Goal: Information Seeking & Learning: Find specific page/section

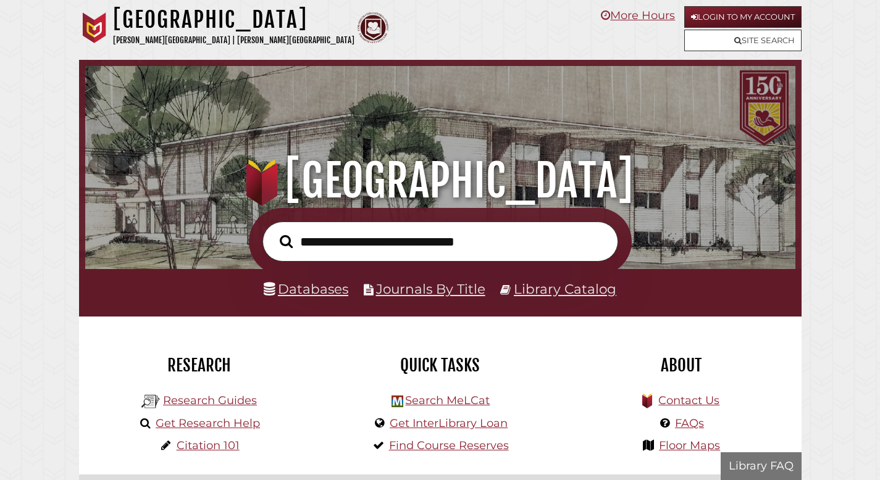
scroll to position [235, 704]
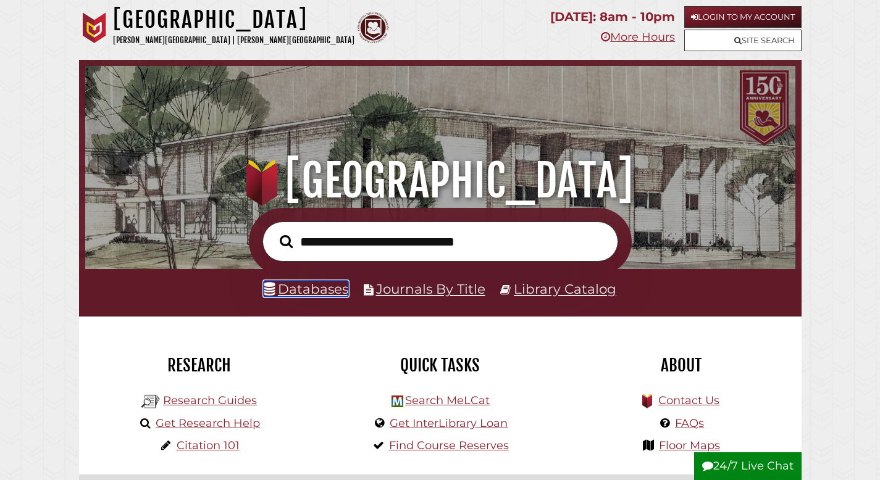
click at [321, 291] on link "Databases" at bounding box center [306, 289] width 85 height 16
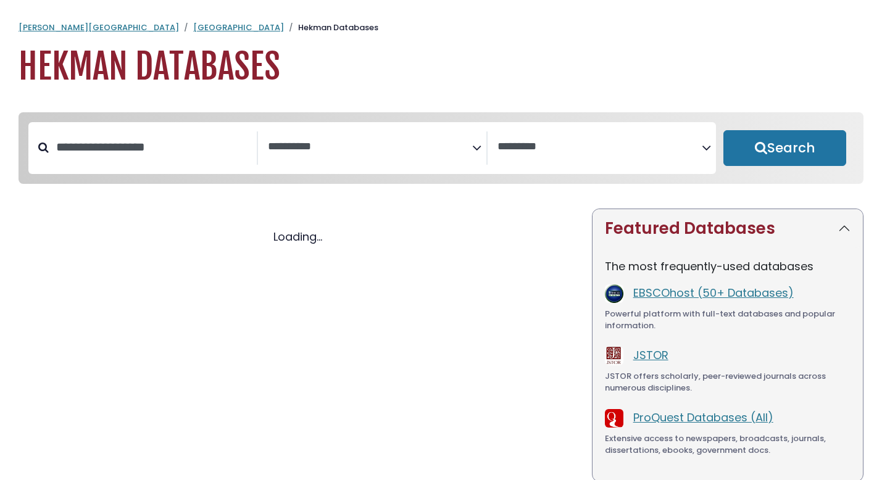
select select "Database Subject Filter"
select select "Database Vendors Filter"
select select "Database Subject Filter"
select select "Database Vendors Filter"
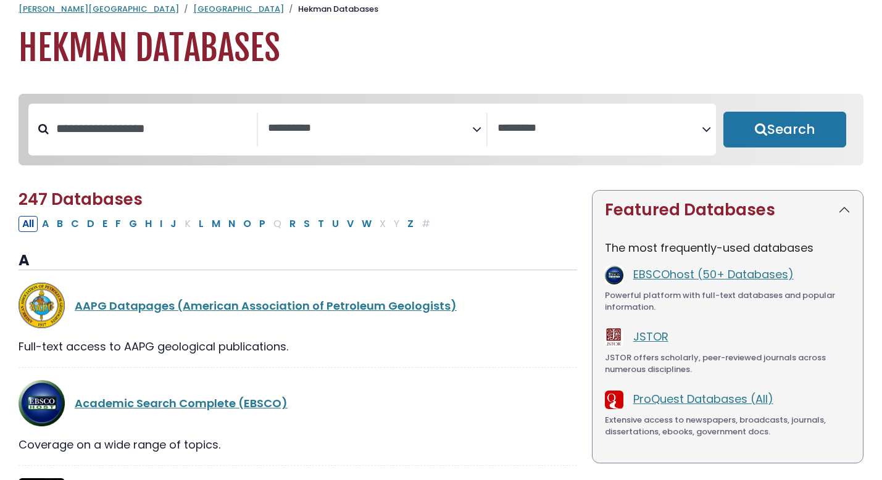
scroll to position [12, 0]
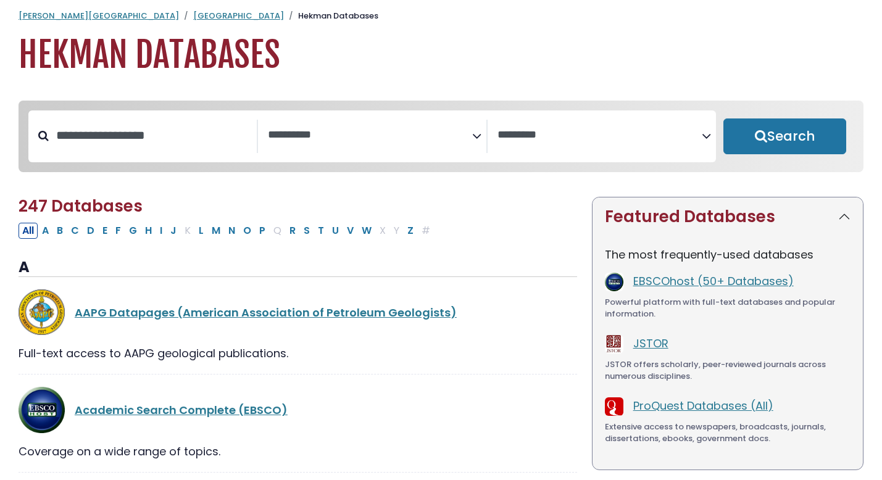
click at [384, 128] on span "Search filters" at bounding box center [370, 133] width 204 height 15
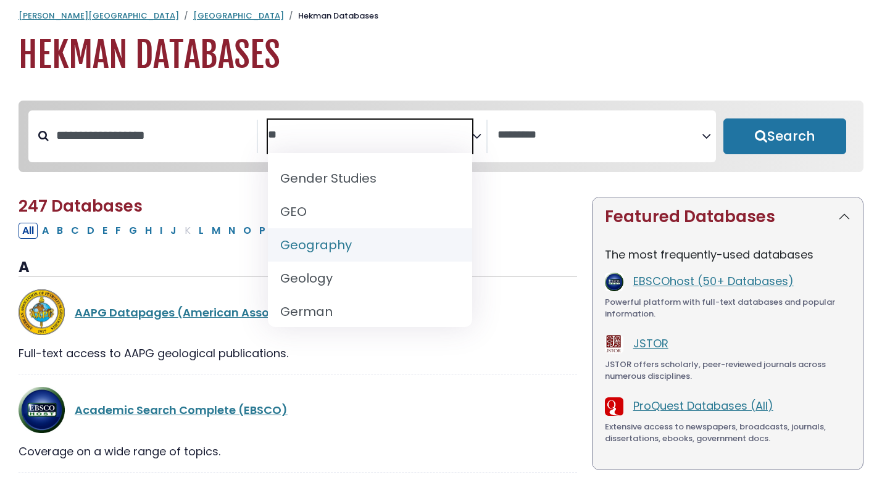
scroll to position [0, 0]
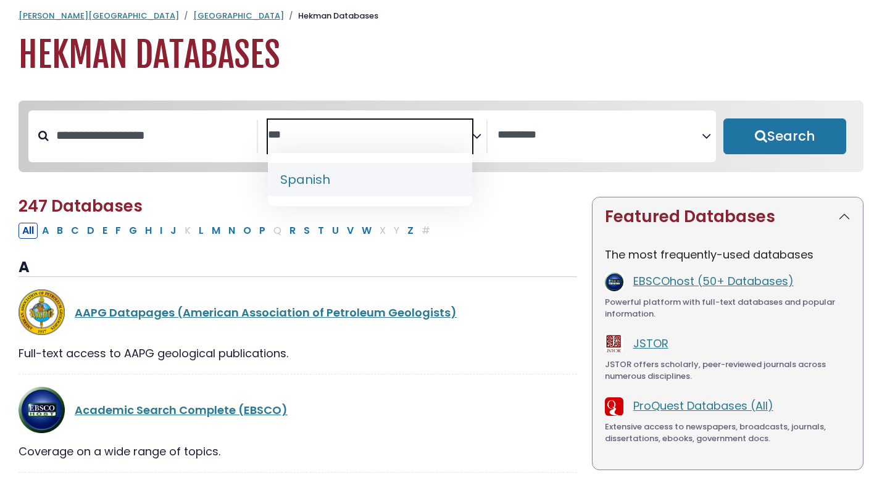
type textarea "***"
select select "*****"
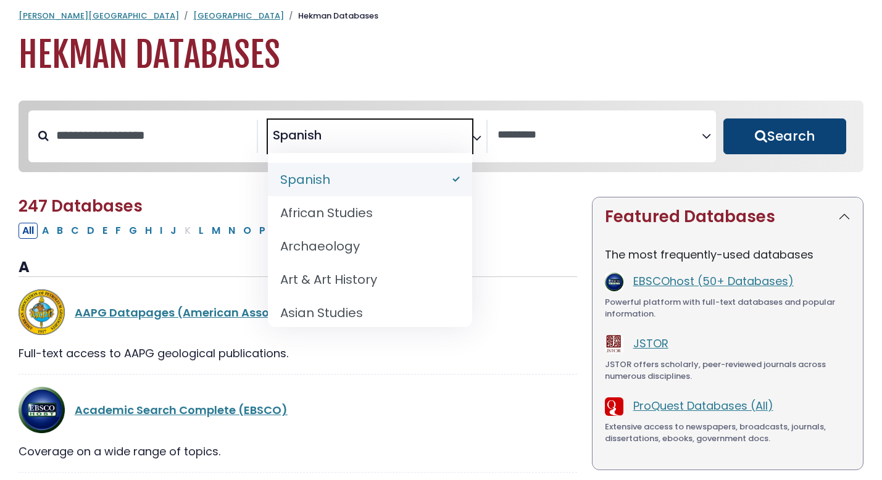
click at [761, 153] on button "Search" at bounding box center [785, 137] width 123 height 36
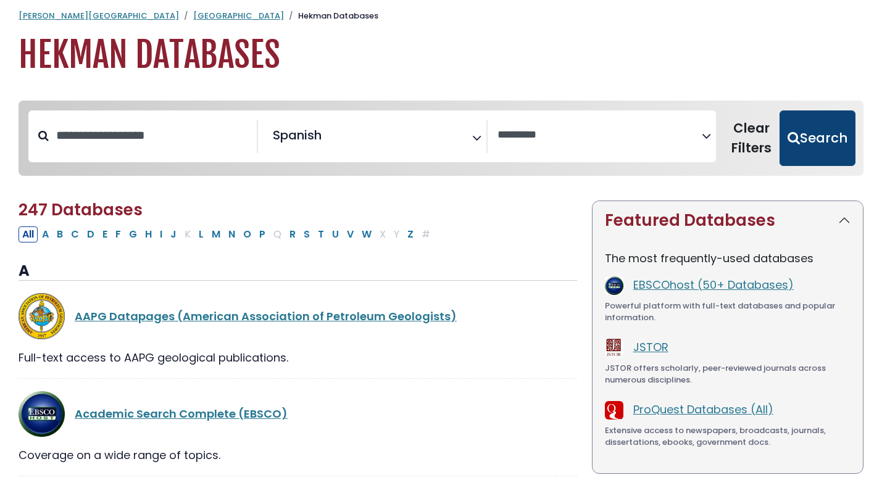
select select "Database Vendors Filter"
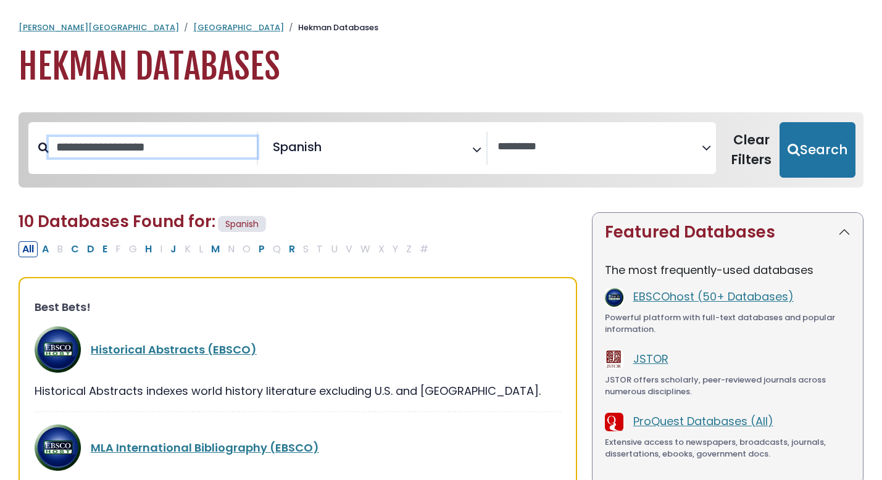
click at [130, 157] on input "Search database by title or keyword" at bounding box center [153, 147] width 208 height 20
type input "***"
click at [780, 122] on button "Search" at bounding box center [818, 150] width 76 height 56
select select "Database Vendors Filter"
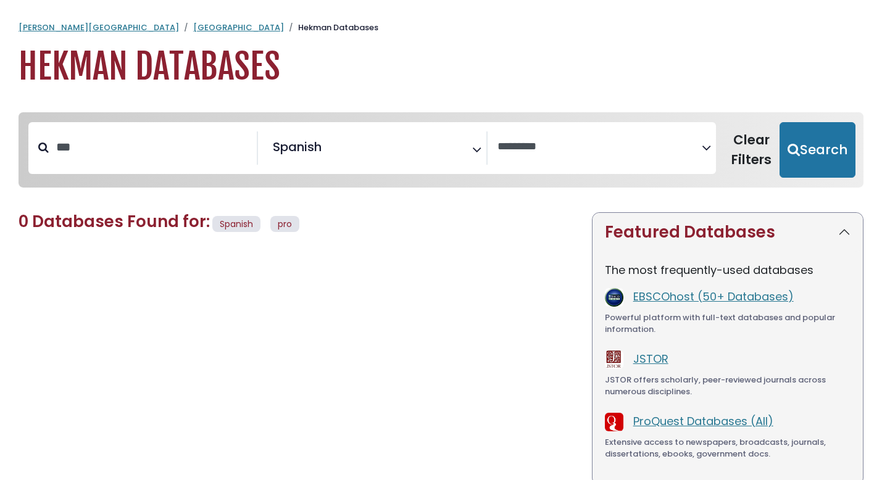
click at [386, 153] on span "× Spanish" at bounding box center [370, 148] width 204 height 33
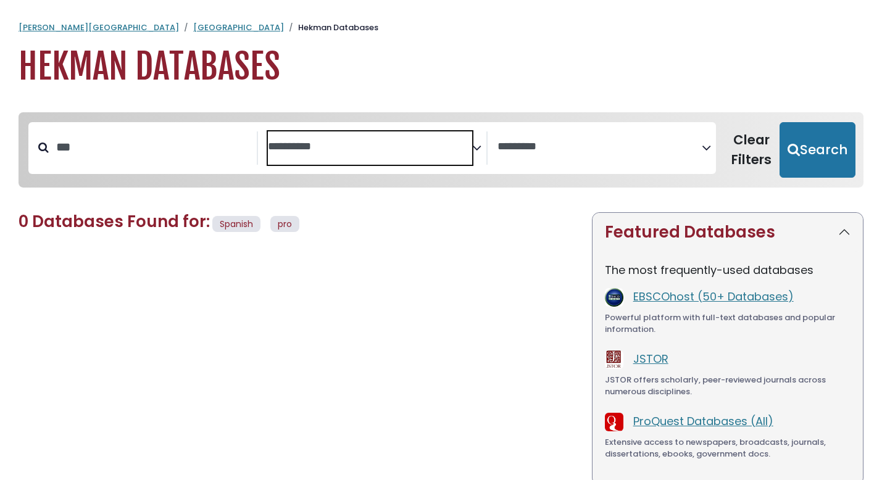
scroll to position [602, 0]
click at [822, 130] on button "Search" at bounding box center [818, 150] width 76 height 56
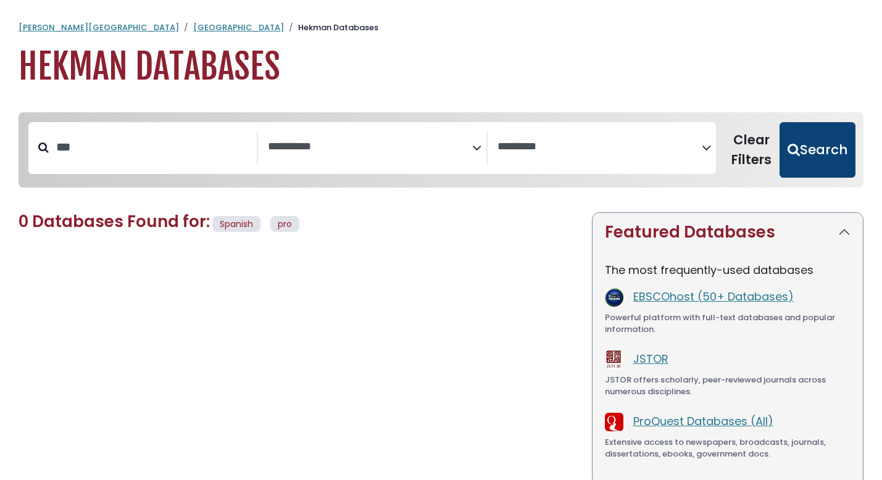
select select "Database Subject Filter"
select select "Database Vendors Filter"
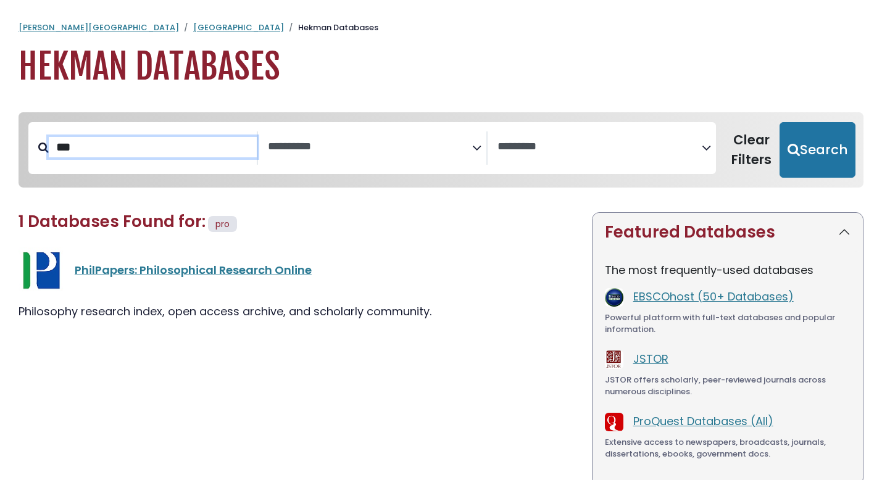
click at [133, 151] on input "***" at bounding box center [153, 147] width 208 height 20
type input "*"
click at [115, 154] on input "*" at bounding box center [153, 147] width 208 height 20
type input "***"
click at [780, 122] on button "Search" at bounding box center [818, 150] width 76 height 56
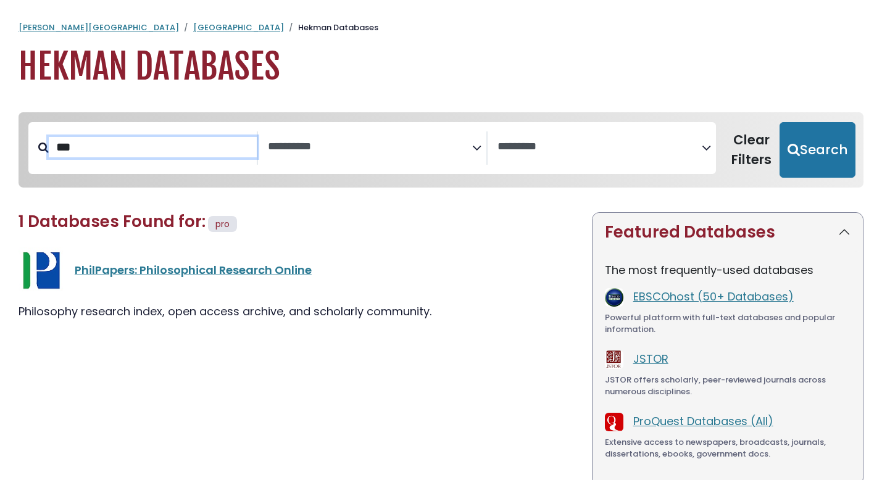
select select "Database Subject Filter"
select select "Database Vendors Filter"
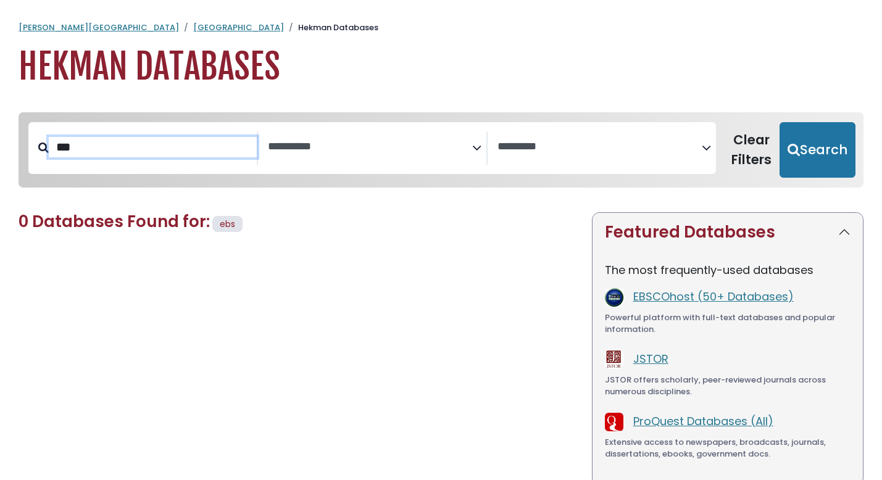
scroll to position [602, 0]
type input "*****"
click at [780, 122] on button "Search" at bounding box center [818, 150] width 76 height 56
select select "Database Subject Filter"
select select "Database Vendors Filter"
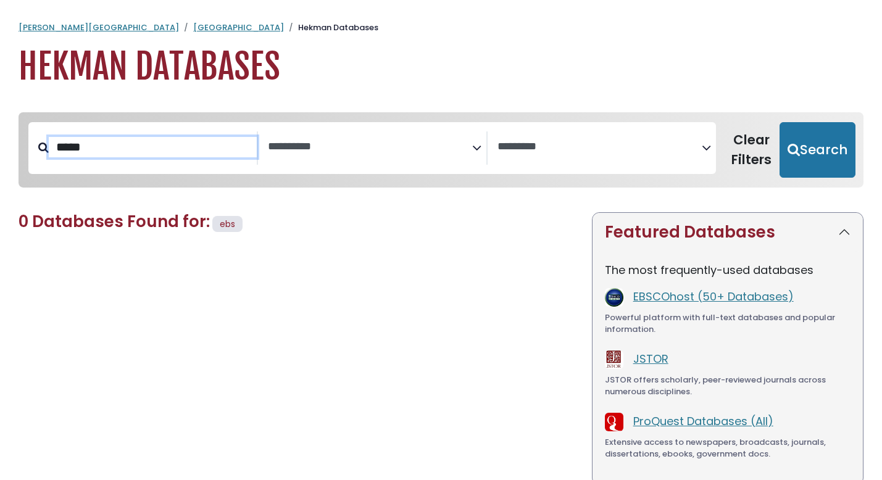
scroll to position [602, 0]
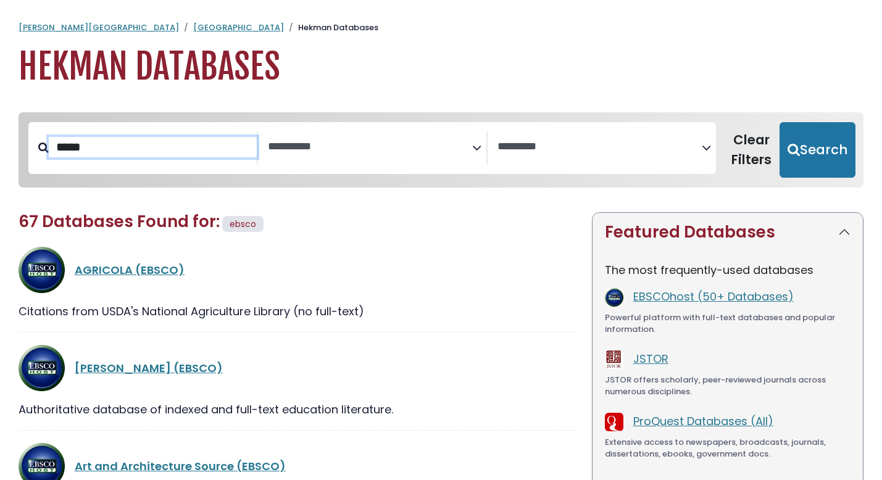
click at [153, 157] on input "*****" at bounding box center [153, 147] width 208 height 20
type input "********"
click at [780, 122] on button "Search" at bounding box center [818, 150] width 76 height 56
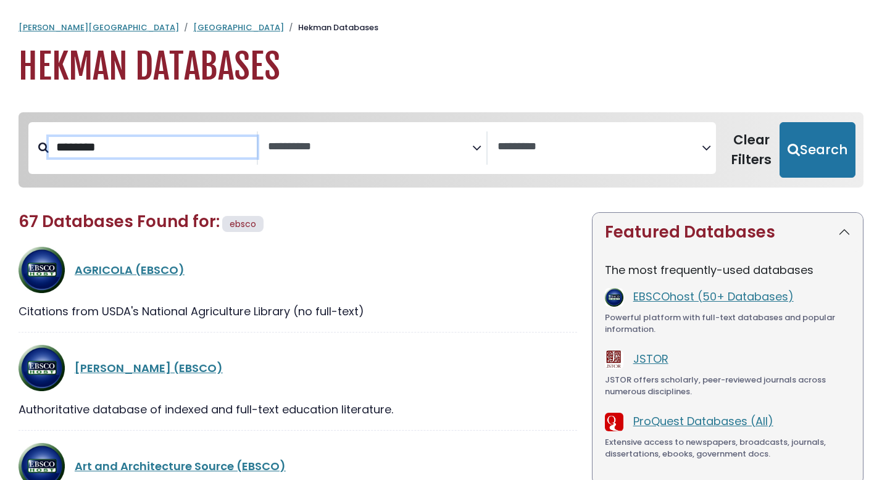
select select "Database Subject Filter"
select select "Database Vendors Filter"
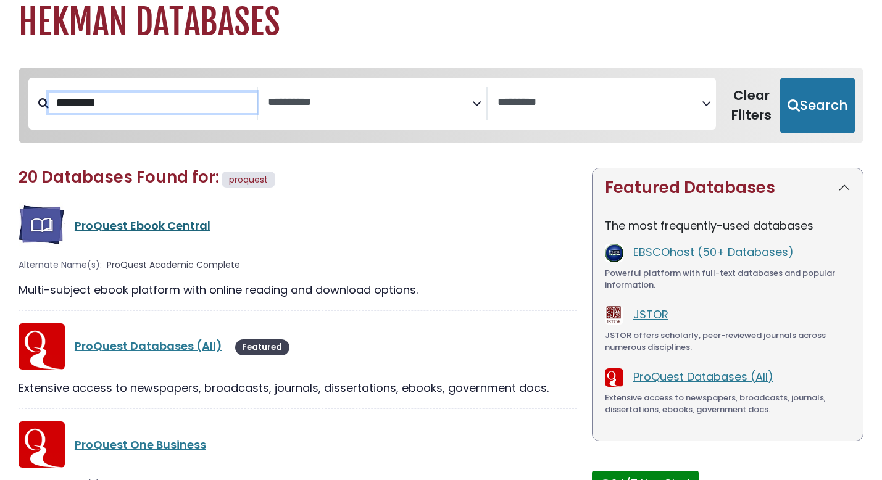
scroll to position [46, 0]
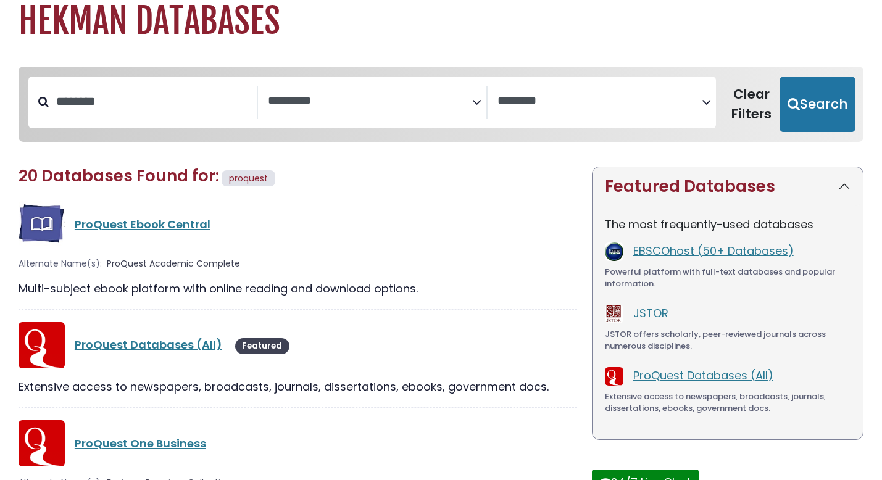
click at [156, 358] on div "ProQuest Databases (All) Featured" at bounding box center [298, 345] width 559 height 46
click at [156, 353] on link "ProQuest Databases (All)" at bounding box center [149, 344] width 148 height 15
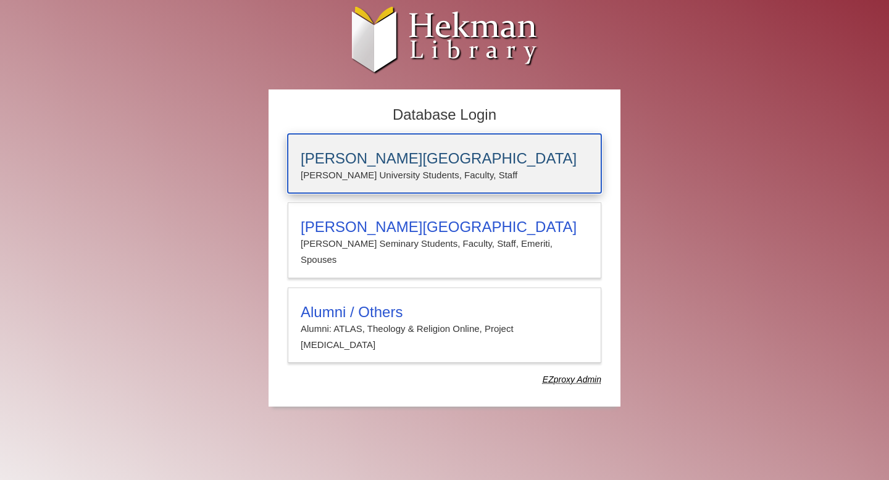
click at [333, 159] on h3 "[PERSON_NAME][GEOGRAPHIC_DATA]" at bounding box center [445, 158] width 288 height 17
